Goal: Information Seeking & Learning: Learn about a topic

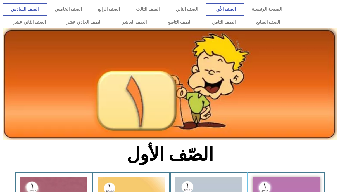
click at [47, 9] on link "الصف السادس" at bounding box center [25, 9] width 44 height 13
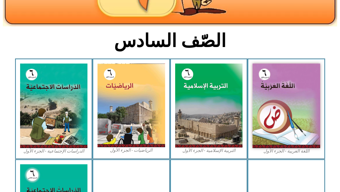
scroll to position [115, 0]
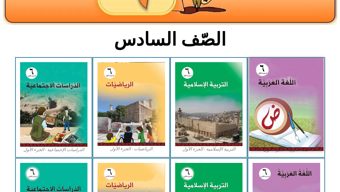
click at [289, 127] on img at bounding box center [286, 104] width 74 height 93
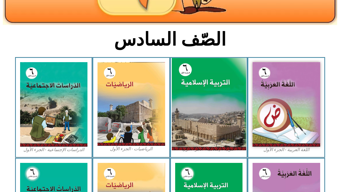
click at [195, 83] on img at bounding box center [209, 104] width 74 height 92
click at [188, 76] on img at bounding box center [209, 104] width 74 height 92
click at [211, 84] on img at bounding box center [209, 104] width 74 height 92
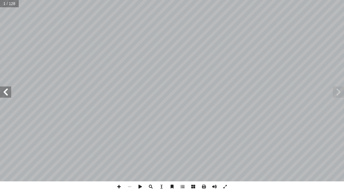
click at [4, 92] on span at bounding box center [5, 91] width 11 height 11
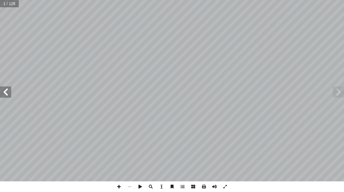
click at [4, 92] on span at bounding box center [5, 91] width 11 height 11
click at [3, 91] on span at bounding box center [5, 91] width 11 height 11
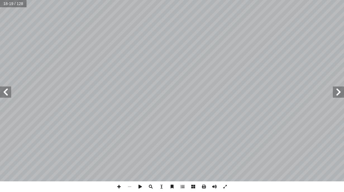
click at [3, 91] on span at bounding box center [5, 91] width 11 height 11
click at [2, 92] on span at bounding box center [5, 91] width 11 height 11
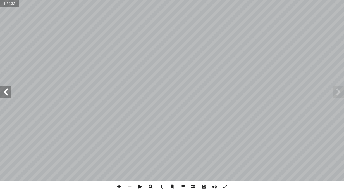
click at [2, 92] on span at bounding box center [5, 91] width 11 height 11
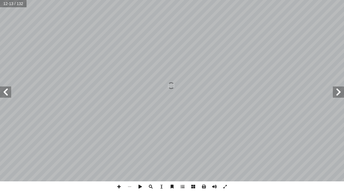
click at [2, 92] on span at bounding box center [5, 91] width 11 height 11
click at [6, 92] on span at bounding box center [5, 91] width 11 height 11
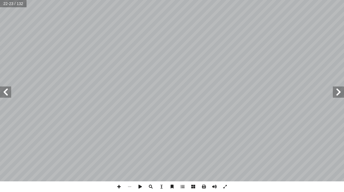
click at [6, 92] on span at bounding box center [5, 91] width 11 height 11
click at [119, 187] on span at bounding box center [119, 186] width 11 height 11
click at [1, 92] on span at bounding box center [5, 91] width 11 height 11
click at [8, 88] on span at bounding box center [5, 91] width 11 height 11
click at [226, 37] on html "الصفحة الرئيسية الصف الأول الصف الثاني الصف الثالث الصف الرابع الصف الخامس الصف…" at bounding box center [172, 18] width 344 height 37
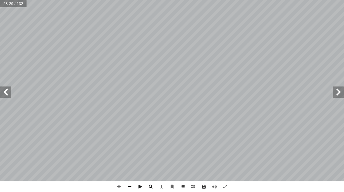
click at [130, 186] on span at bounding box center [129, 186] width 11 height 11
click at [116, 187] on span at bounding box center [119, 186] width 11 height 11
click at [8, 95] on span at bounding box center [5, 91] width 11 height 11
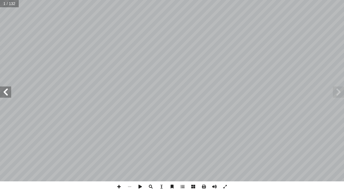
click at [8, 95] on span at bounding box center [5, 91] width 11 height 11
click at [7, 94] on span at bounding box center [5, 91] width 11 height 11
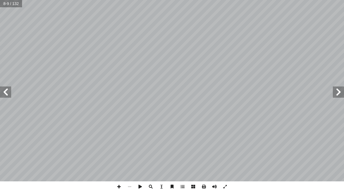
click at [7, 94] on span at bounding box center [5, 91] width 11 height 11
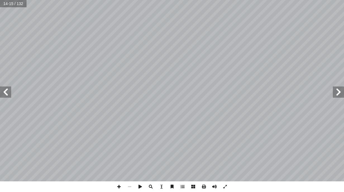
click at [7, 94] on span at bounding box center [5, 91] width 11 height 11
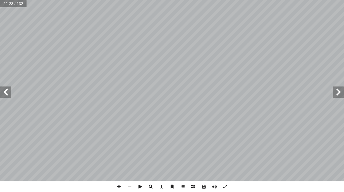
click at [7, 94] on span at bounding box center [5, 91] width 11 height 11
click at [117, 187] on span at bounding box center [119, 186] width 11 height 11
